Goal: Information Seeking & Learning: Learn about a topic

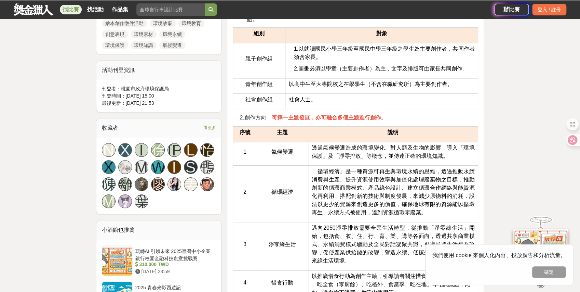
scroll to position [433, 0]
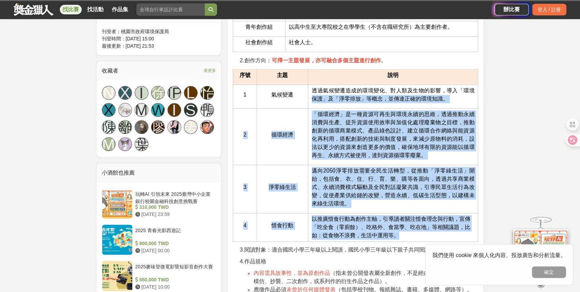
drag, startPoint x: 404, startPoint y: 237, endPoint x: 313, endPoint y: 93, distance: 169.8
click at [313, 93] on tbody "1 氣候變遷 透過氣候變遷造成的環境變化、對人類及生物的影響，導入「環境保護」及「淨零排放」等概念，並傳達正確的環境知識。 2 循環經濟 「循環經濟」是一種資…" at bounding box center [355, 162] width 245 height 157
click at [326, 168] on span "邁向2050淨零排放需要全民生活轉型，從推動「淨零綠生活」開始，包括食、衣、住、行、育、樂、購等各面向，透過共享商業模式、永續消費模式驅動及全民對話凝聚共識，…" at bounding box center [393, 187] width 163 height 39
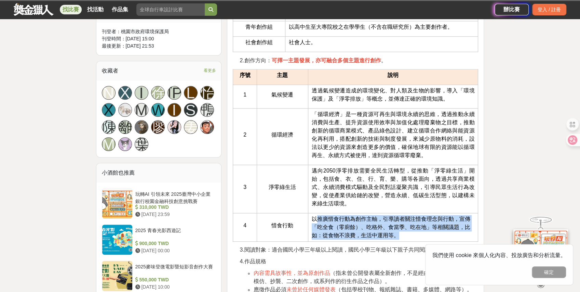
drag, startPoint x: 318, startPoint y: 215, endPoint x: 404, endPoint y: 232, distance: 87.1
click at [404, 232] on td "以推廣惜食行動為創作主軸，引導讀者關注惜食理念與行動，宣傳「吃全食（零廚餘）、吃格外、食當季、吃在地」等相關議題，比如：從食物不浪費，生活中運用等。" at bounding box center [393, 227] width 170 height 28
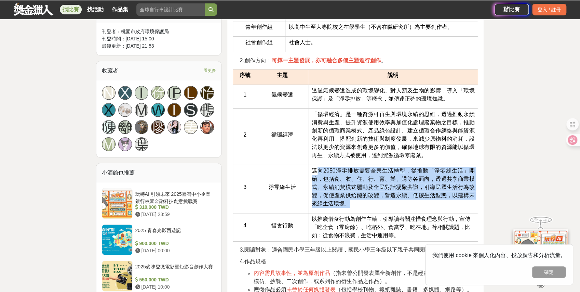
drag, startPoint x: 315, startPoint y: 171, endPoint x: 377, endPoint y: 199, distance: 68.9
click at [377, 199] on p "邁向2050淨零排放需要全民生活轉型，從推動「淨零綠生活」開始，包括食、衣、住、行、育、樂、購等各面向，透過共享商業模式、永續消費模式驅動及全民對話凝聚共識，…" at bounding box center [393, 187] width 163 height 41
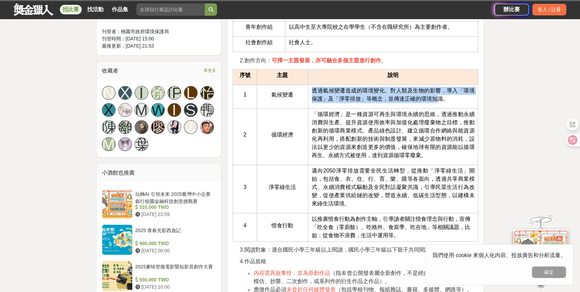
drag, startPoint x: 313, startPoint y: 89, endPoint x: 436, endPoint y: 100, distance: 122.9
click at [436, 100] on span "透過氣候變遷造成的環境變化、對人類及生物的影響，導入「環境保護」及「淨零排放」等概念，並傳達正確的環境知識。" at bounding box center [393, 95] width 163 height 14
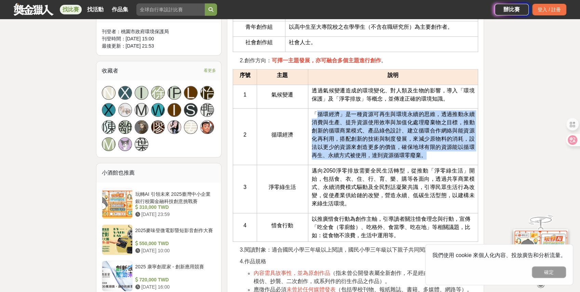
drag, startPoint x: 315, startPoint y: 106, endPoint x: 427, endPoint y: 155, distance: 122.2
click at [427, 155] on td "「循環經濟」是一種資源可再生與環境永續的思維，透過推動永續消費與生產、提升資源使用效率與加值化處理廢棄物之目標，推動創新的循環商業模式、產品綠色設計、建立循環…" at bounding box center [393, 136] width 170 height 56
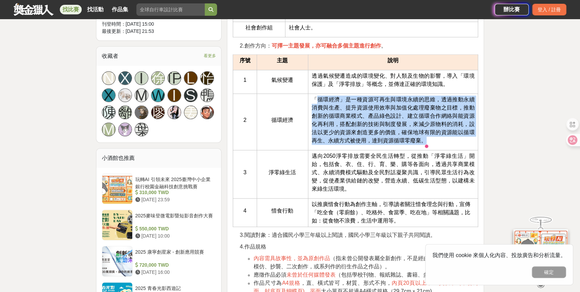
scroll to position [456, 0]
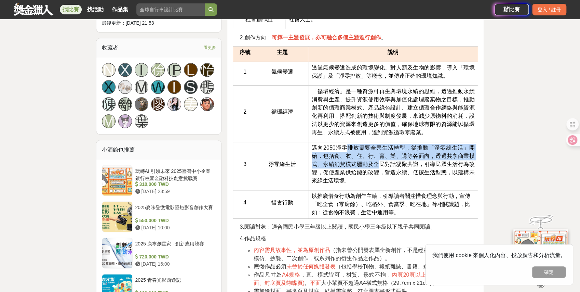
drag, startPoint x: 347, startPoint y: 149, endPoint x: 378, endPoint y: 166, distance: 35.5
click at [378, 166] on span "邁向2050淨零排放需要全民生活轉型，從推動「淨零綠生活」開始，包括食、衣、住、行、育、樂、購等各面向，透過共享商業模式、永續消費模式驅動及全民對話凝聚共識，…" at bounding box center [393, 164] width 163 height 39
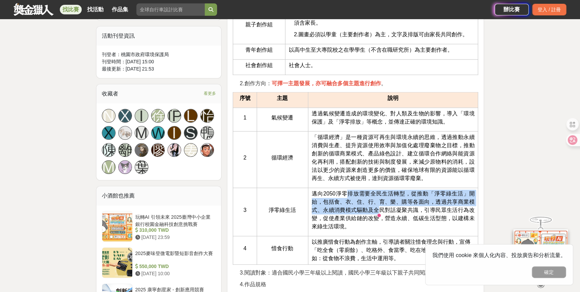
scroll to position [410, 0]
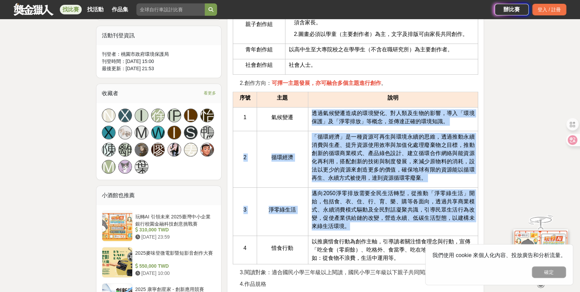
drag, startPoint x: 314, startPoint y: 110, endPoint x: 387, endPoint y: 234, distance: 144.1
click at [387, 234] on tbody "1 氣候變遷 透過氣候變遷造成的環境變化、對人類及生物的影響，導入「環境保護」及「淨零排放」等概念，並傳達正確的環境知識。 2 循環經濟 「循環經濟」是一種資…" at bounding box center [355, 185] width 245 height 157
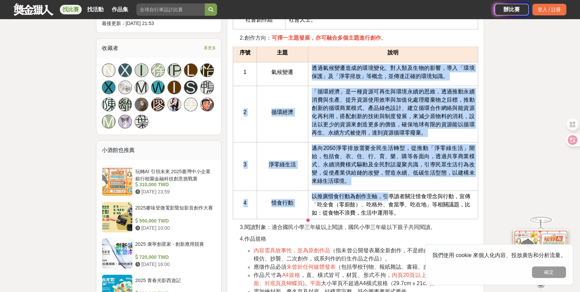
scroll to position [456, 0]
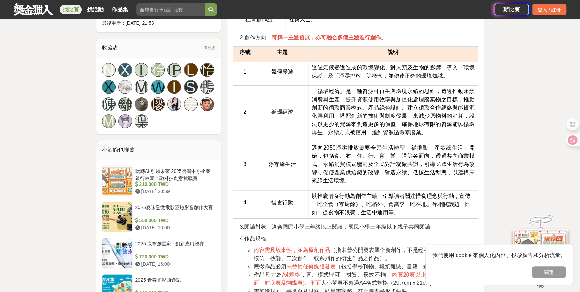
click at [352, 207] on span "以推廣惜食行動為創作主軸，引導讀者關注惜食理念與行動，宣傳「吃全食（零廚餘）、吃格外、食當季、吃在地」等相關議題，比如：從食物不浪費，生活中運用等。" at bounding box center [391, 204] width 159 height 22
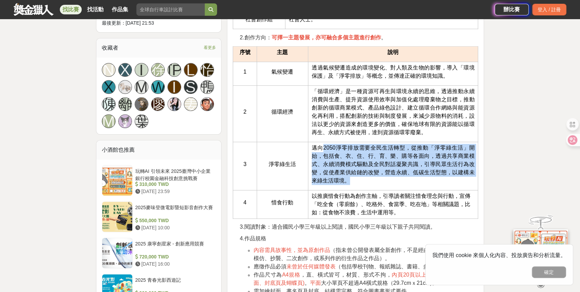
drag, startPoint x: 321, startPoint y: 142, endPoint x: 453, endPoint y: 175, distance: 136.0
click at [453, 175] on p "邁向2050淨零排放需要全民生活轉型，從推動「淨零綠生活」開始，包括食、衣、住、行、育、樂、購等各面向，透過共享商業模式、永續消費模式驅動及全民對話凝聚共識，…" at bounding box center [393, 164] width 163 height 41
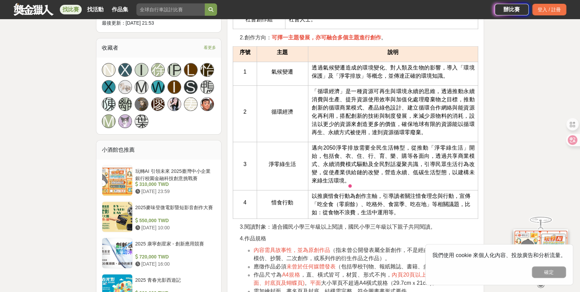
click at [361, 128] on span "「循環經濟」是一種資源可再生與環境永續的思維，透過推動永續消費與生產、提升資源使用效率與加值化處理廢棄物之目標，推動創新的循環商業模式、產品綠色設計、建立循環…" at bounding box center [393, 111] width 163 height 47
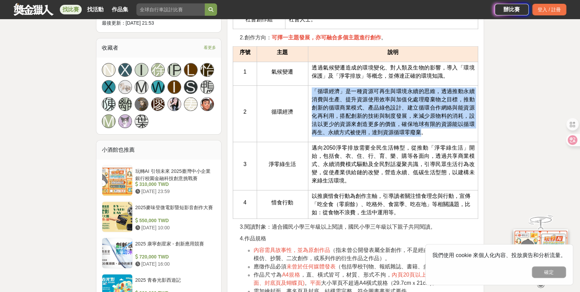
drag, startPoint x: 314, startPoint y: 89, endPoint x: 420, endPoint y: 129, distance: 113.2
click at [420, 129] on span "「循環經濟」是一種資源可再生與環境永續的思維，透過推動永續消費與生產、提升資源使用效率與加值化處理廢棄物之目標，推動創新的循環商業模式、產品綠色設計、建立循環…" at bounding box center [393, 111] width 163 height 47
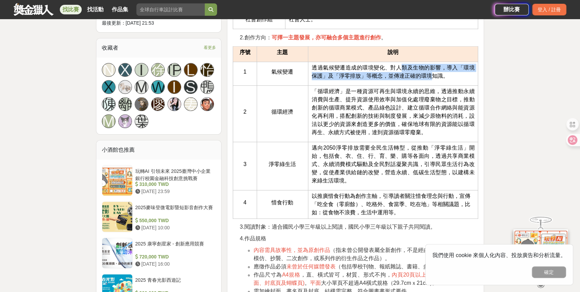
drag, startPoint x: 401, startPoint y: 68, endPoint x: 434, endPoint y: 82, distance: 35.6
click at [434, 82] on td "透過氣候變遷造成的環境變化、對人類及生物的影響，導入「環境保護」及「淨零排放」等概念，並傳達正確的環境知識。" at bounding box center [393, 74] width 170 height 24
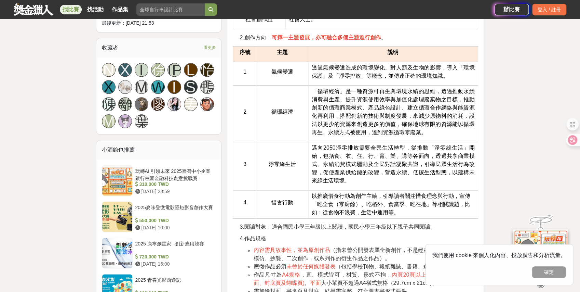
click at [396, 128] on span "「循環經濟」是一種資源可再生與環境永續的思維，透過推動永續消費與生產、提升資源使用效率與加值化處理廢棄物之目標，推動創新的循環商業模式、產品綠色設計、建立循環…" at bounding box center [393, 111] width 163 height 47
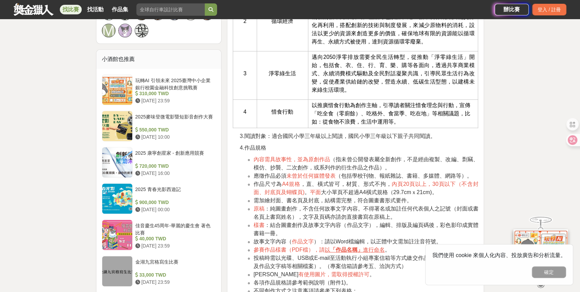
scroll to position [547, 0]
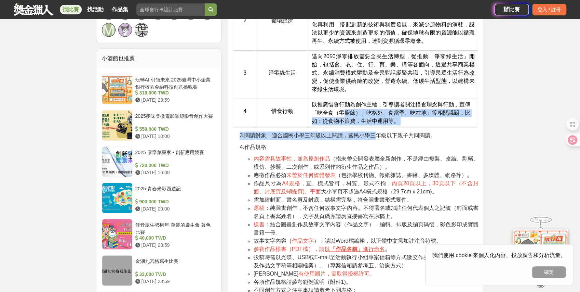
drag, startPoint x: 345, startPoint y: 111, endPoint x: 373, endPoint y: 125, distance: 31.2
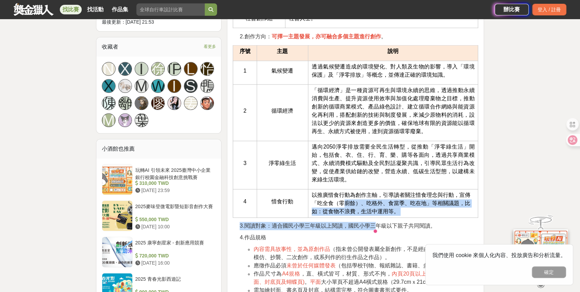
scroll to position [456, 0]
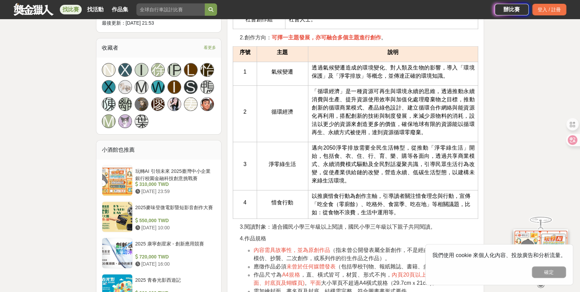
click at [338, 106] on span "「循環經濟」是一種資源可再生與環境永續的思維，透過推動永續消費與生產、提升資源使用效率與加值化處理廢棄物之目標，推動創新的循環商業模式、產品綠色設計、建立循環…" at bounding box center [393, 111] width 163 height 47
drag, startPoint x: 316, startPoint y: 64, endPoint x: 337, endPoint y: 74, distance: 23.1
click at [337, 74] on span "透過氣候變遷造成的環境變化、對人類及生物的影響，導入「環境保護」及「淨零排放」等概念，並傳達正確的環境知識。" at bounding box center [393, 72] width 163 height 14
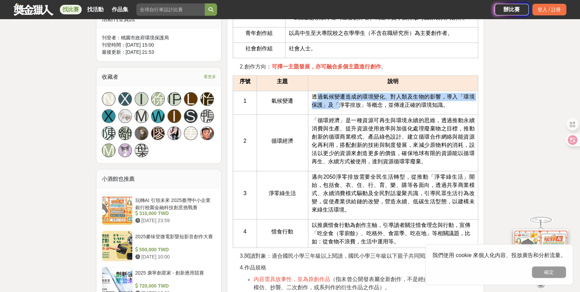
scroll to position [387, 0]
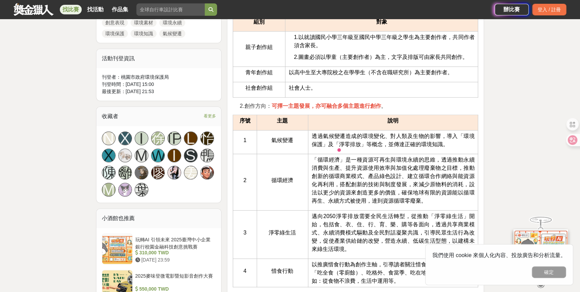
click at [366, 182] on span "「循環經濟」是一種資源可再生與環境永續的思維，透過推動永續消費與生產、提升資源使用效率與加值化處理廢棄物之目標，推動創新的循環商業模式、產品綠色設計、建立循環…" at bounding box center [393, 180] width 163 height 47
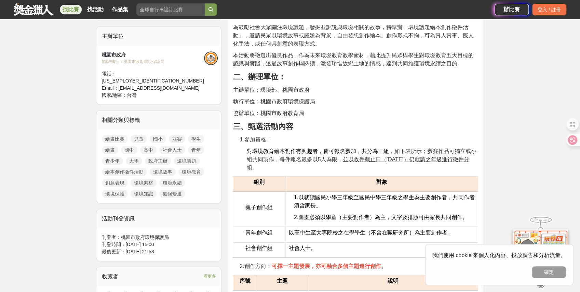
scroll to position [205, 0]
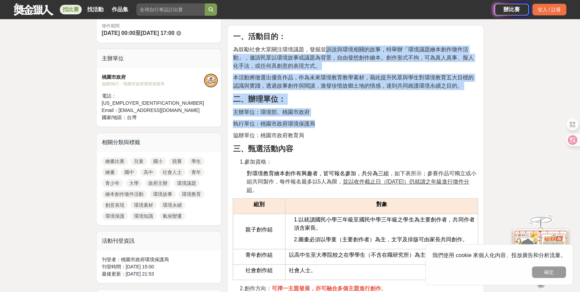
drag, startPoint x: 323, startPoint y: 45, endPoint x: 425, endPoint y: 123, distance: 128.0
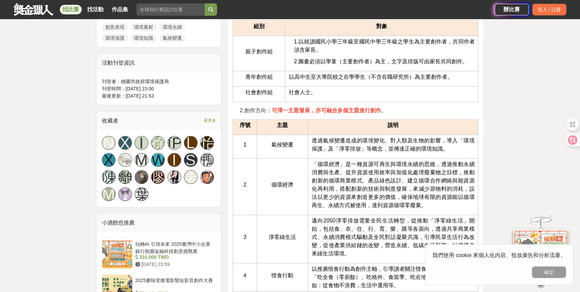
scroll to position [456, 0]
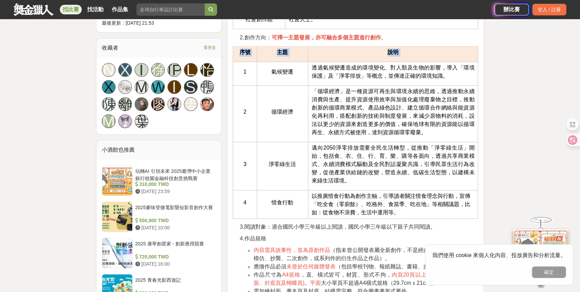
drag, startPoint x: 276, startPoint y: 76, endPoint x: 491, endPoint y: 198, distance: 247.3
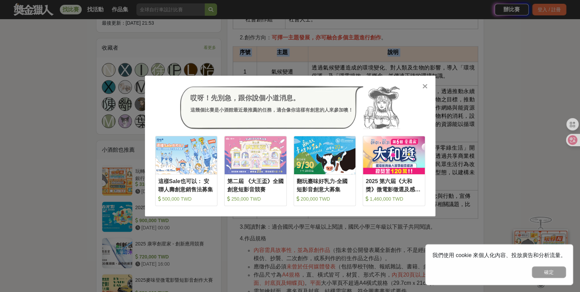
copy thead "序號 主題 說明"
click at [423, 85] on icon at bounding box center [425, 86] width 5 height 7
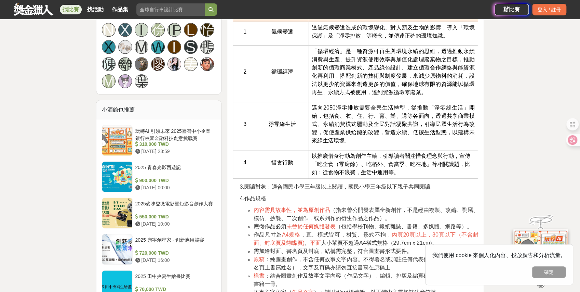
scroll to position [501, 0]
